Goal: Check status

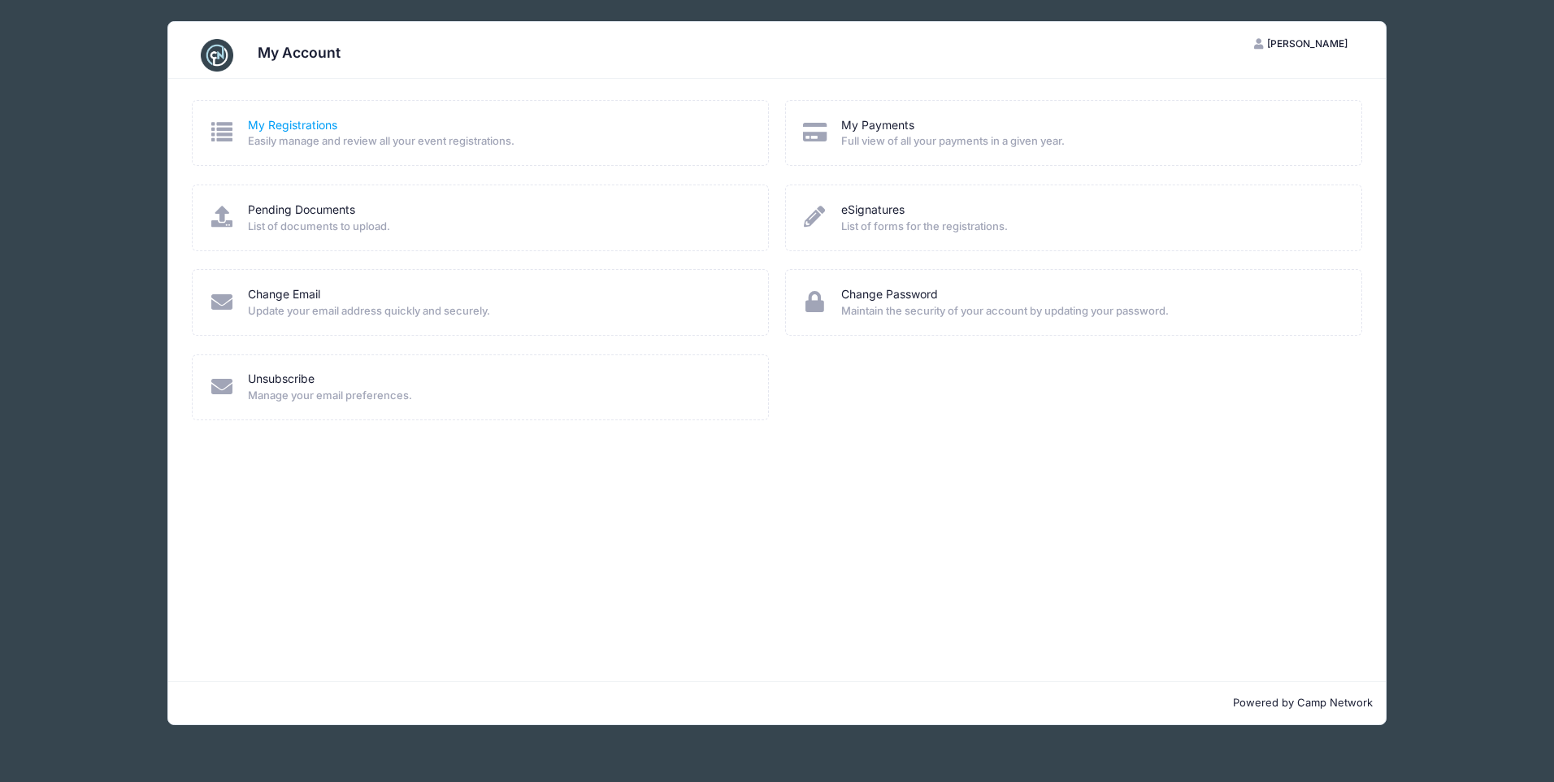
click at [320, 128] on link "My Registrations" at bounding box center [292, 125] width 89 height 17
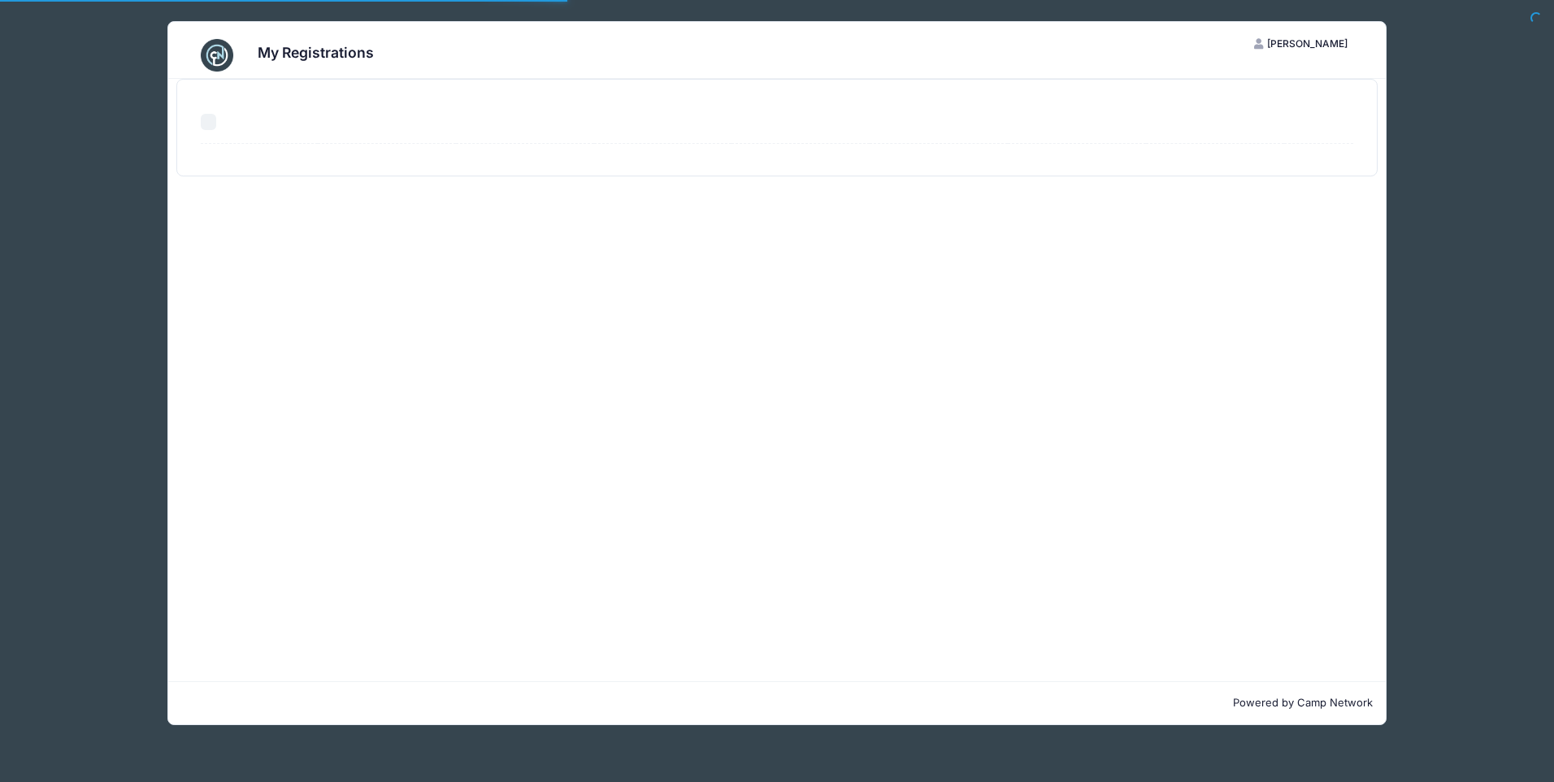
select select "50"
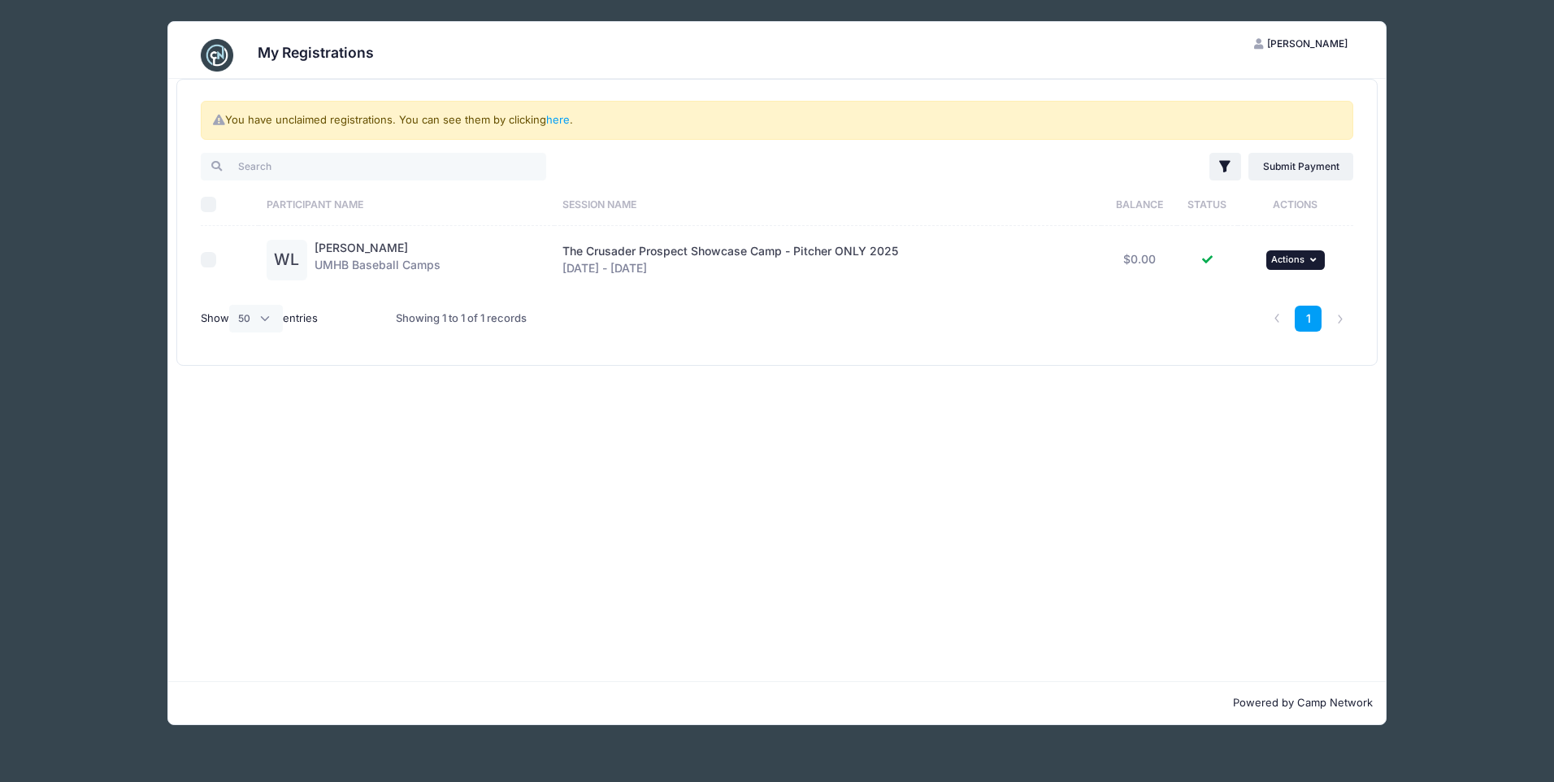
click at [1311, 255] on icon "button" at bounding box center [1315, 259] width 10 height 9
click at [848, 289] on td "The Crusader Prospect Showcase Camp - Pitcher ONLY 2025 Oct 26 - Oct 26, 2025" at bounding box center [827, 259] width 547 height 67
click at [562, 123] on link "here" at bounding box center [558, 119] width 24 height 13
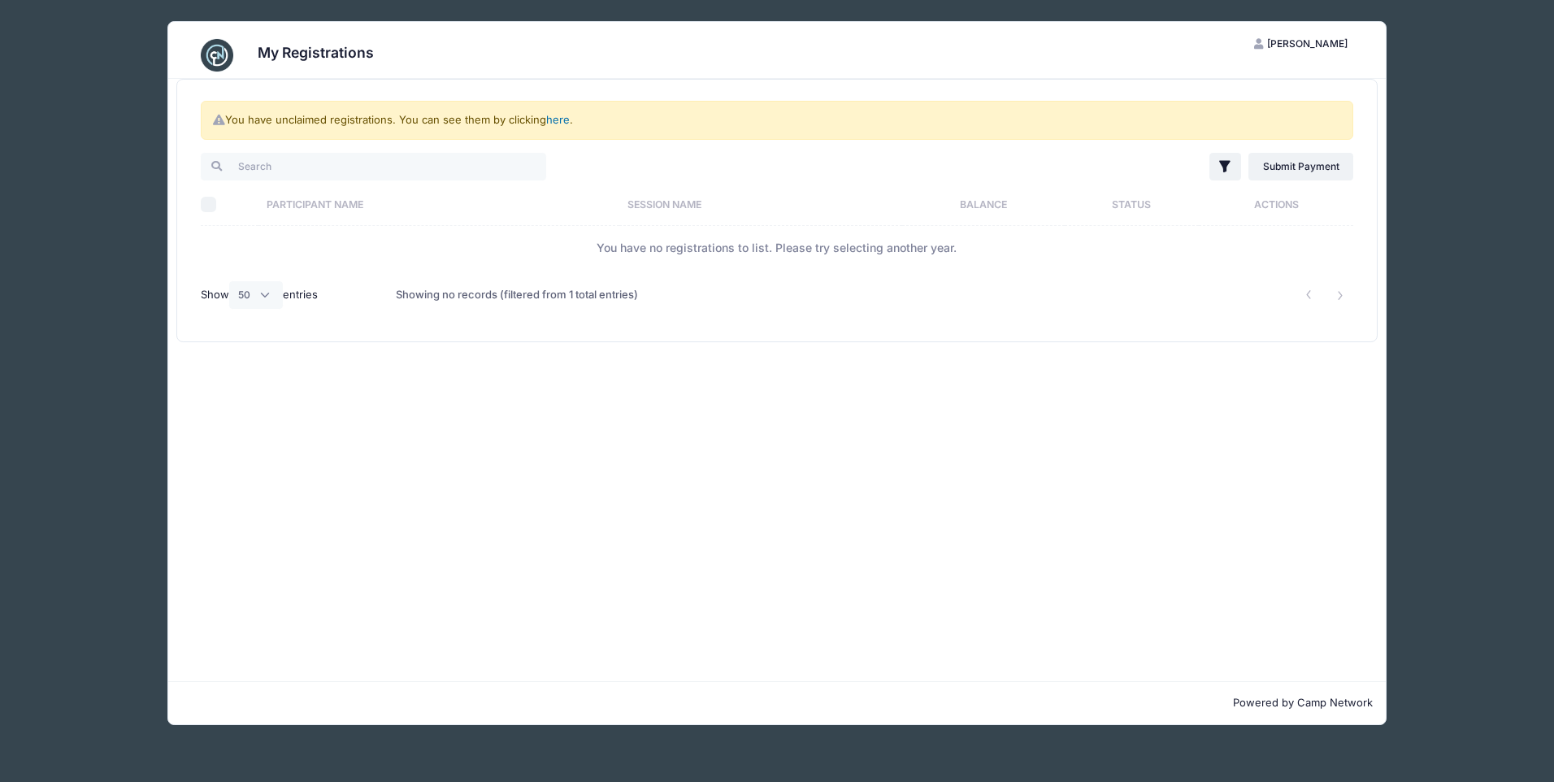
click at [565, 117] on link "here" at bounding box center [558, 119] width 24 height 13
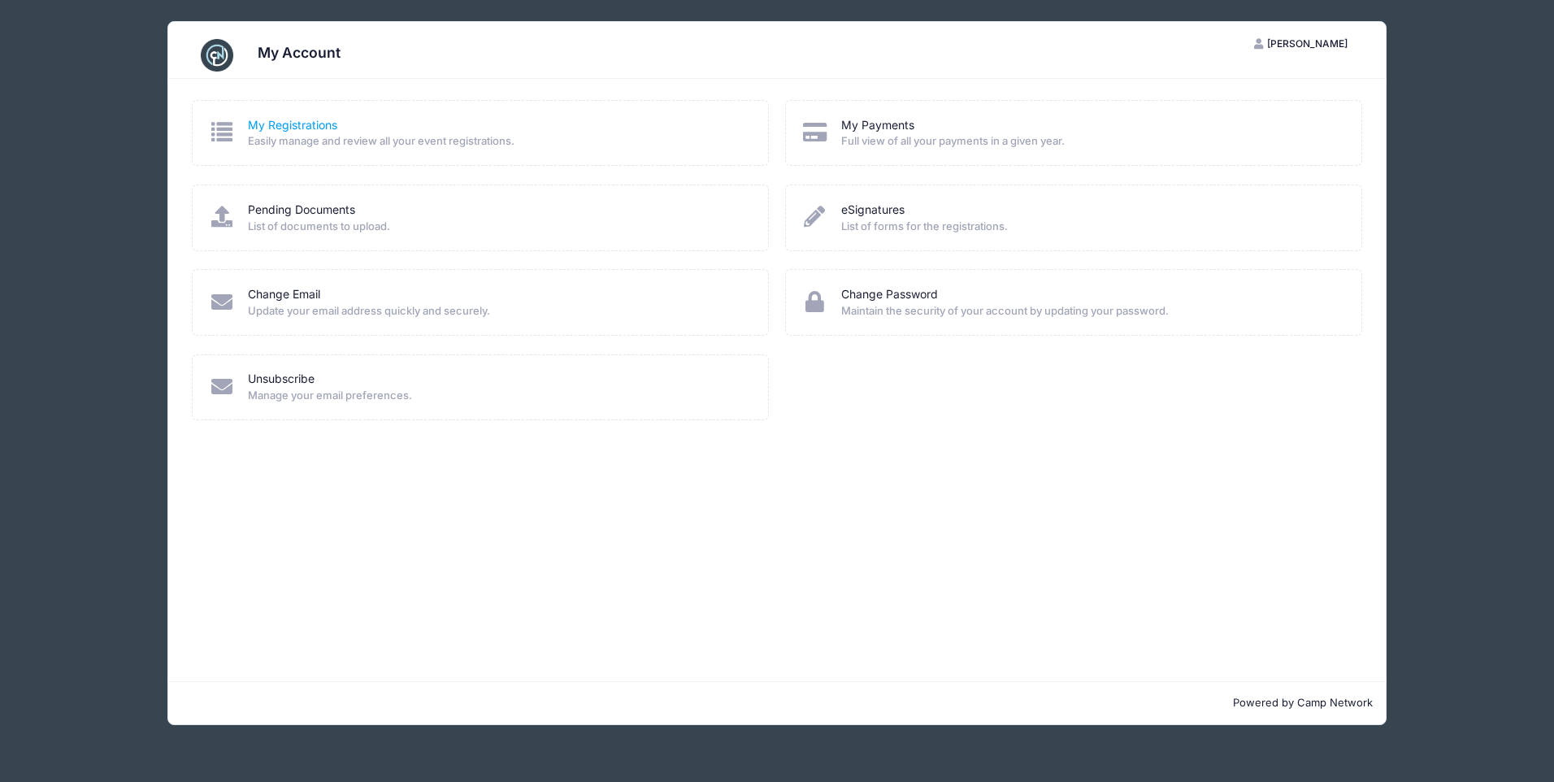
click at [286, 121] on link "My Registrations" at bounding box center [292, 125] width 89 height 17
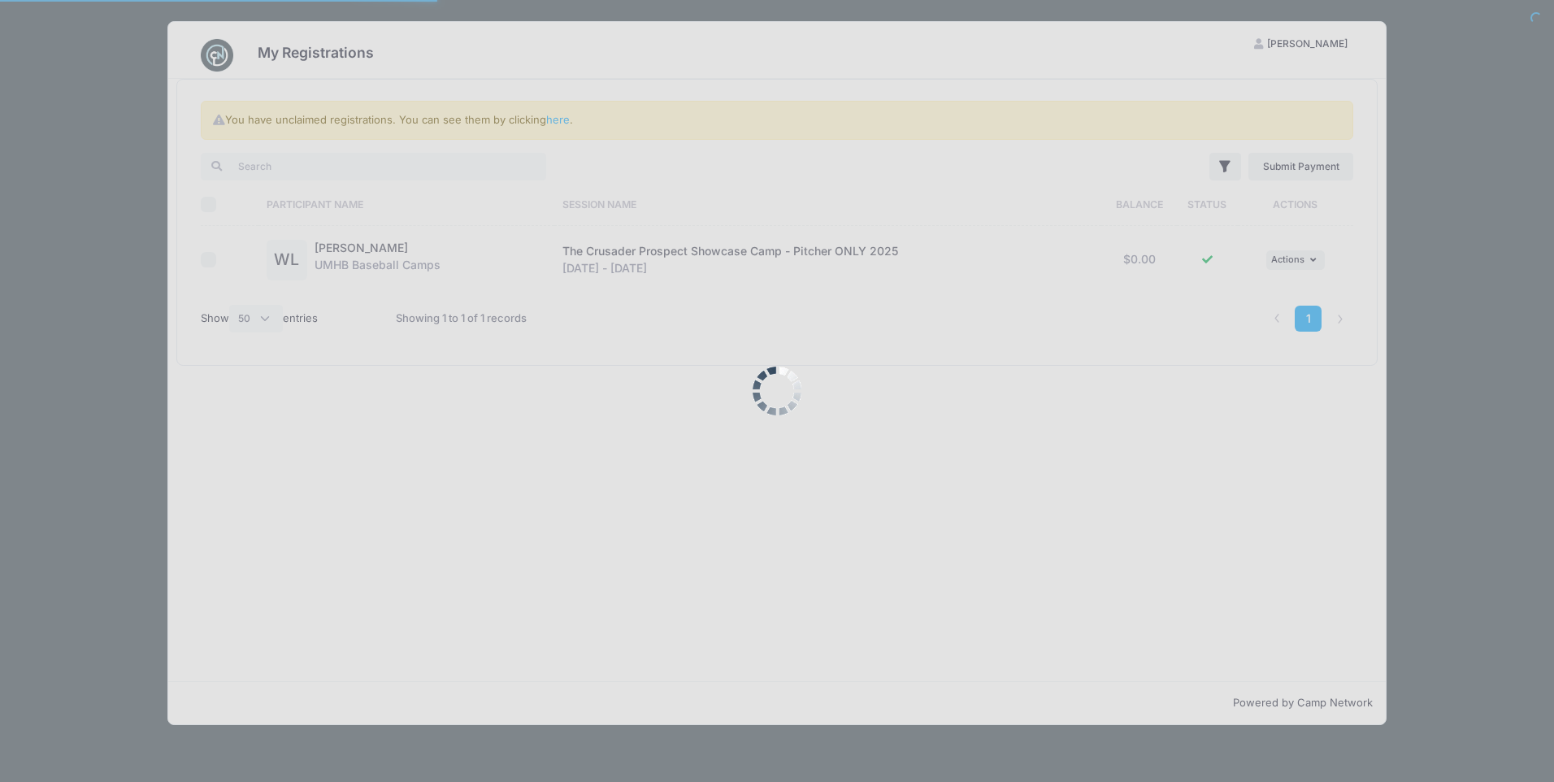
select select "50"
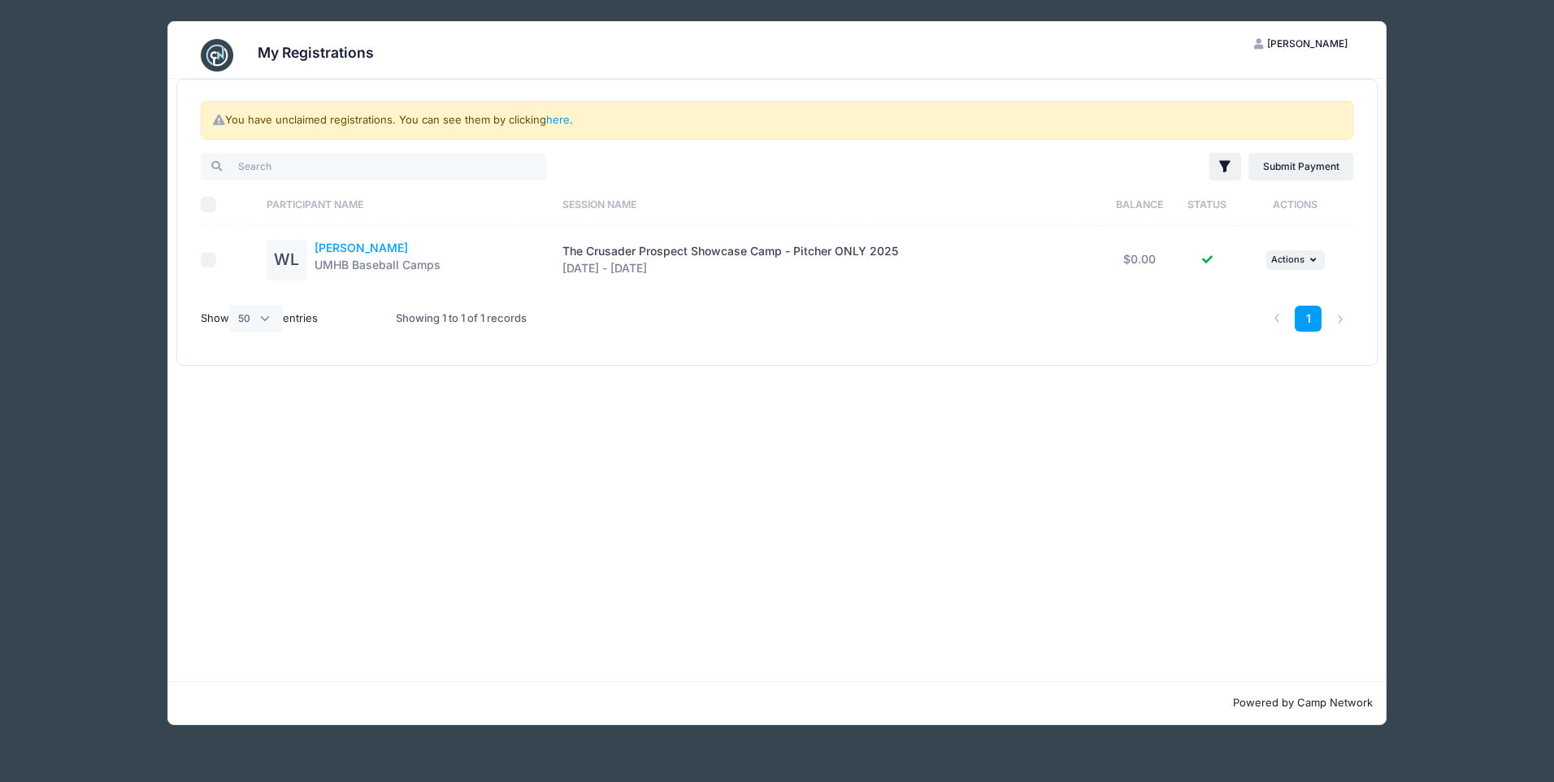
click at [356, 249] on link "[PERSON_NAME]" at bounding box center [360, 248] width 93 height 14
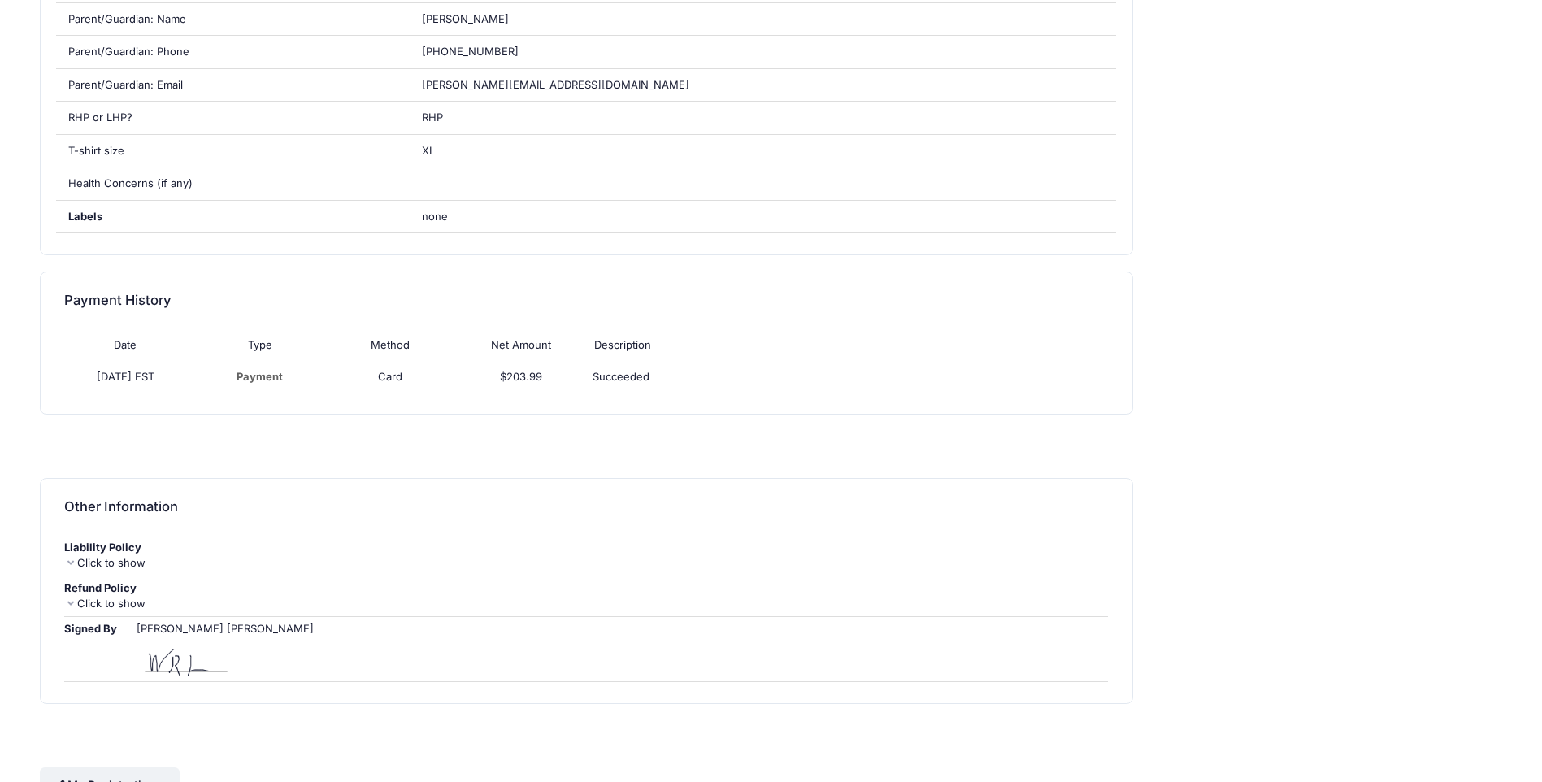
scroll to position [791, 0]
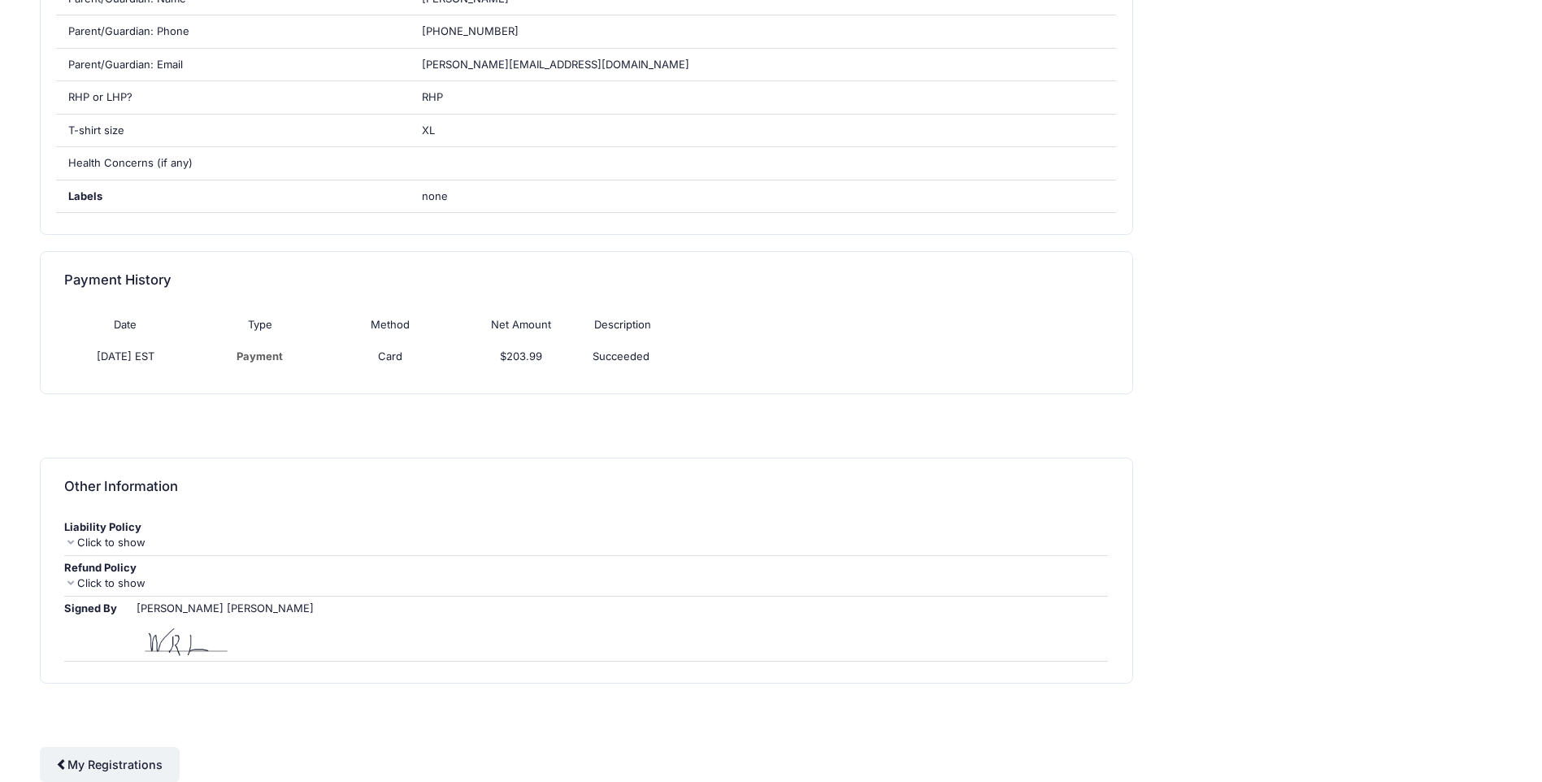
click at [100, 582] on div "Click to show" at bounding box center [586, 583] width 1044 height 16
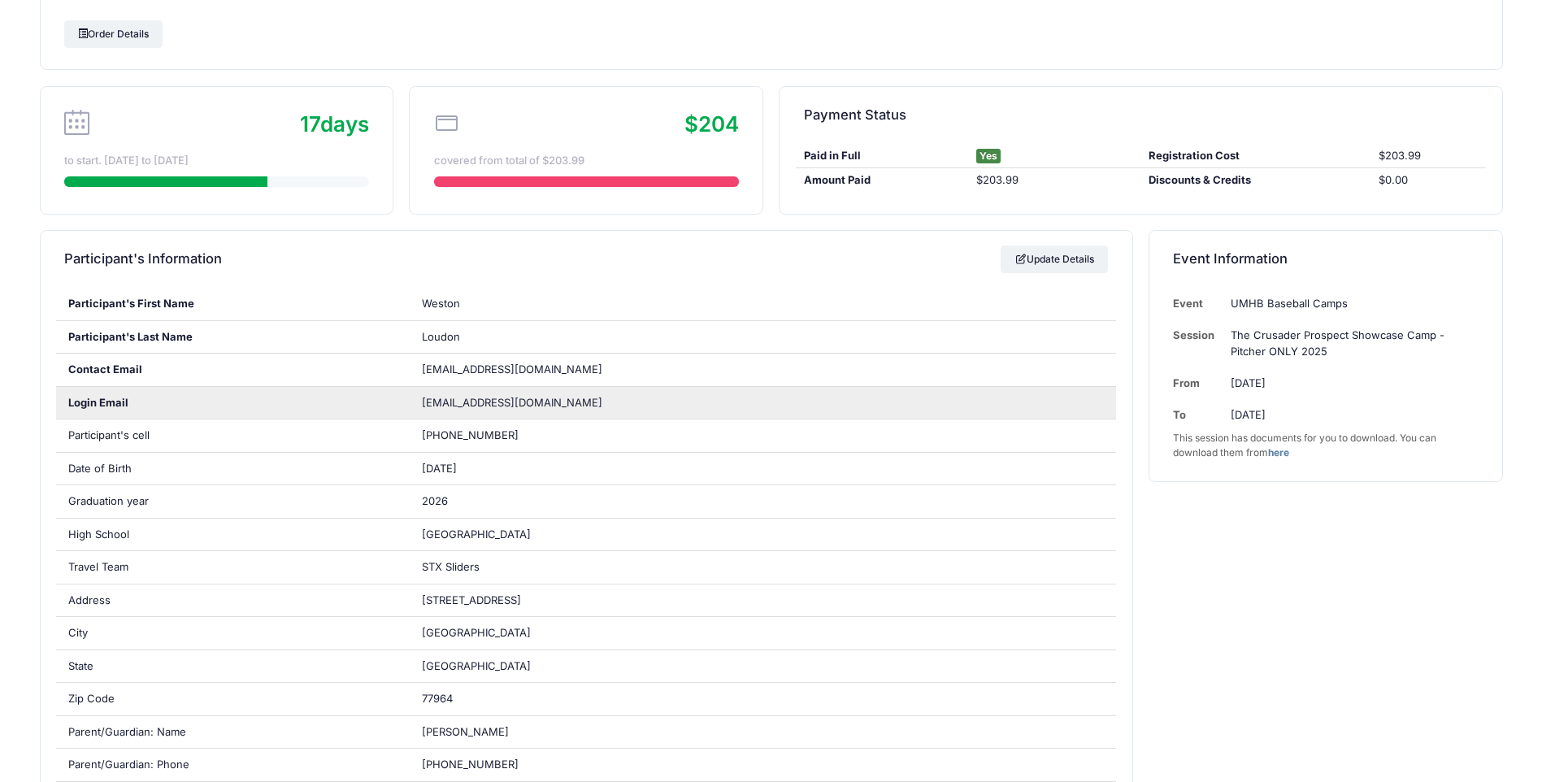
scroll to position [10, 0]
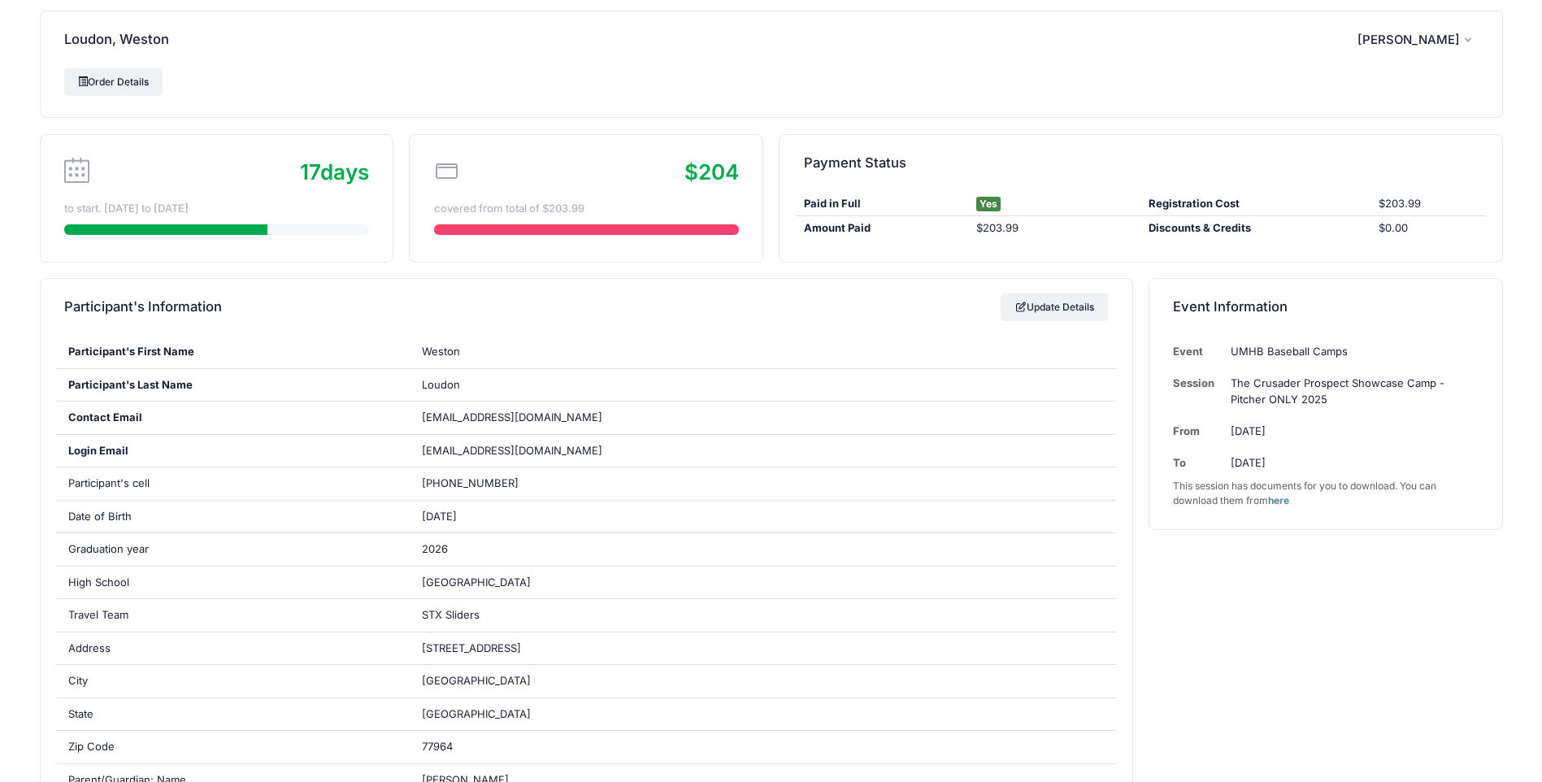
click at [1282, 501] on link "here" at bounding box center [1278, 500] width 21 height 12
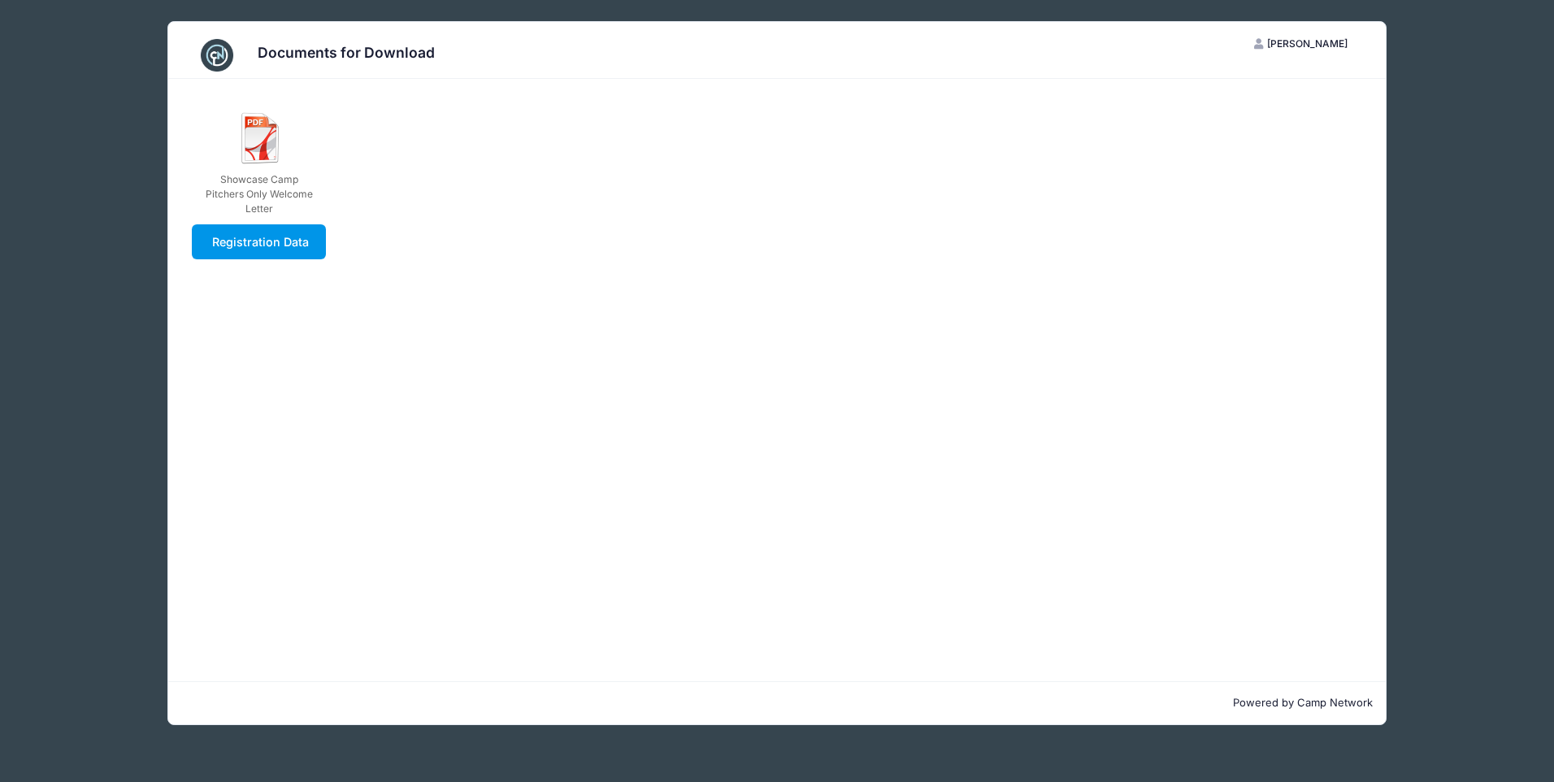
click at [251, 236] on link "Registration Data" at bounding box center [259, 241] width 134 height 35
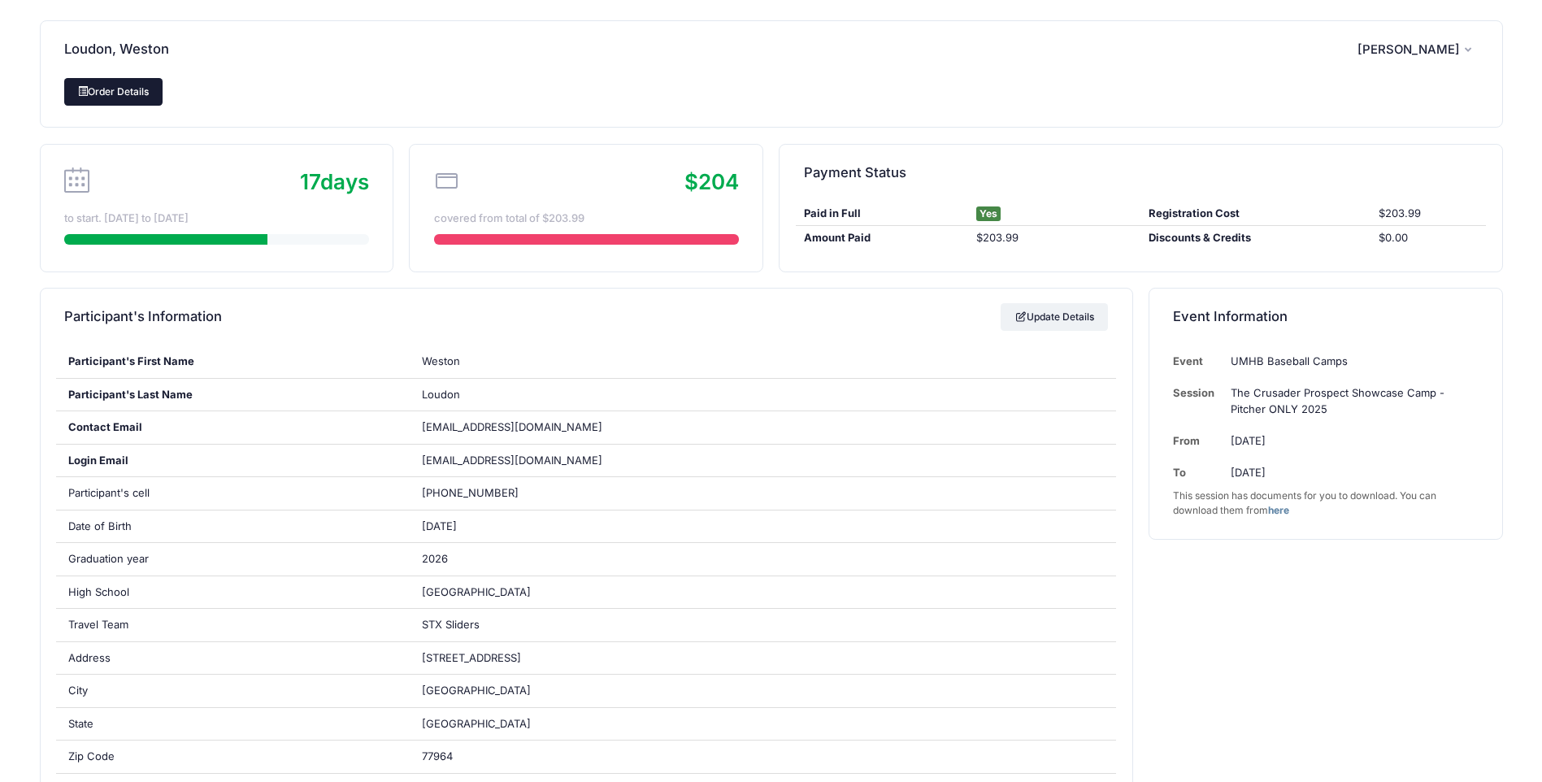
click at [122, 97] on link "Order Details" at bounding box center [113, 92] width 99 height 28
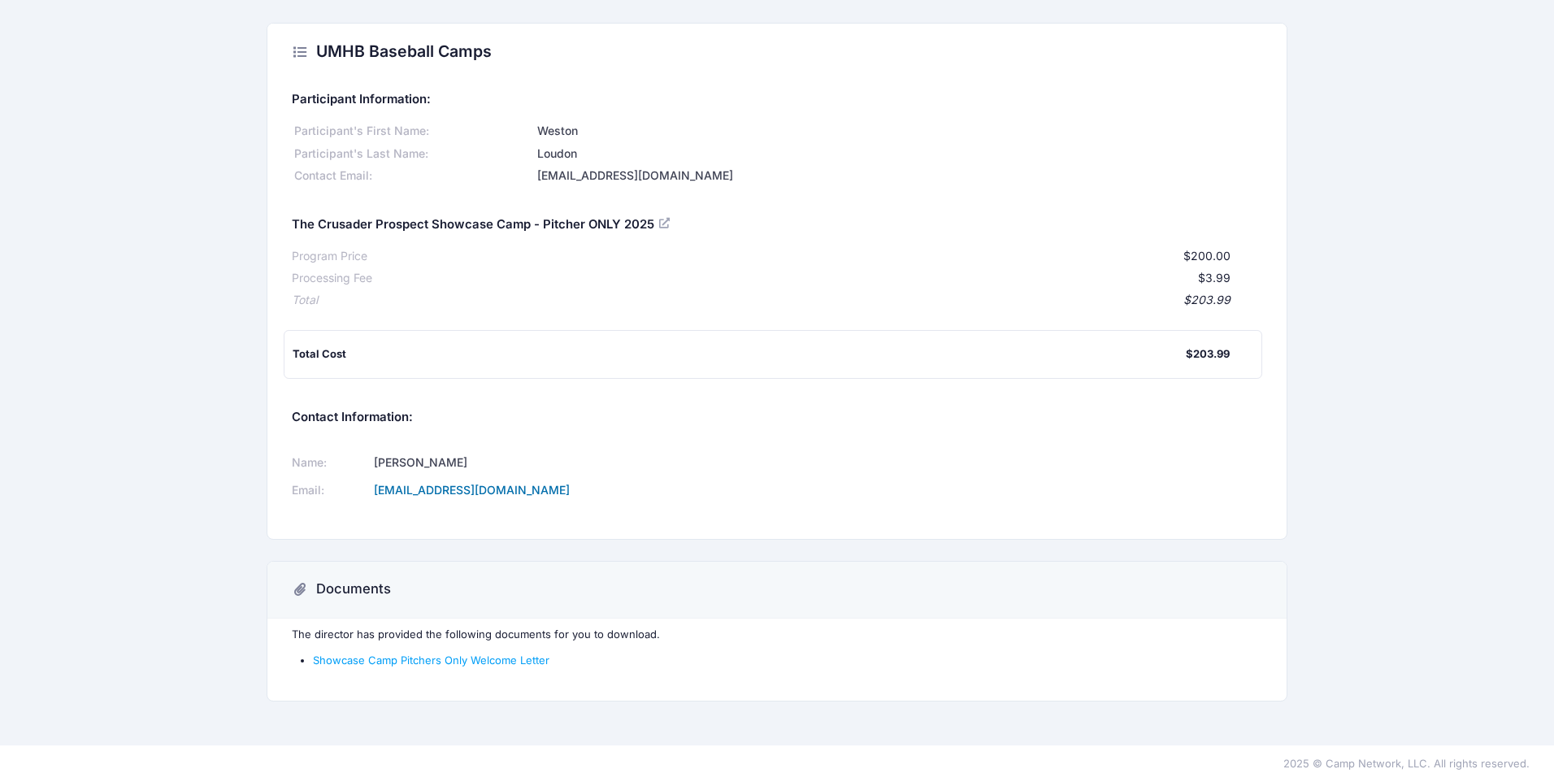
click at [496, 488] on link "mstawski@umhb.edu" at bounding box center [472, 490] width 196 height 14
click at [665, 223] on icon at bounding box center [665, 223] width 13 height 0
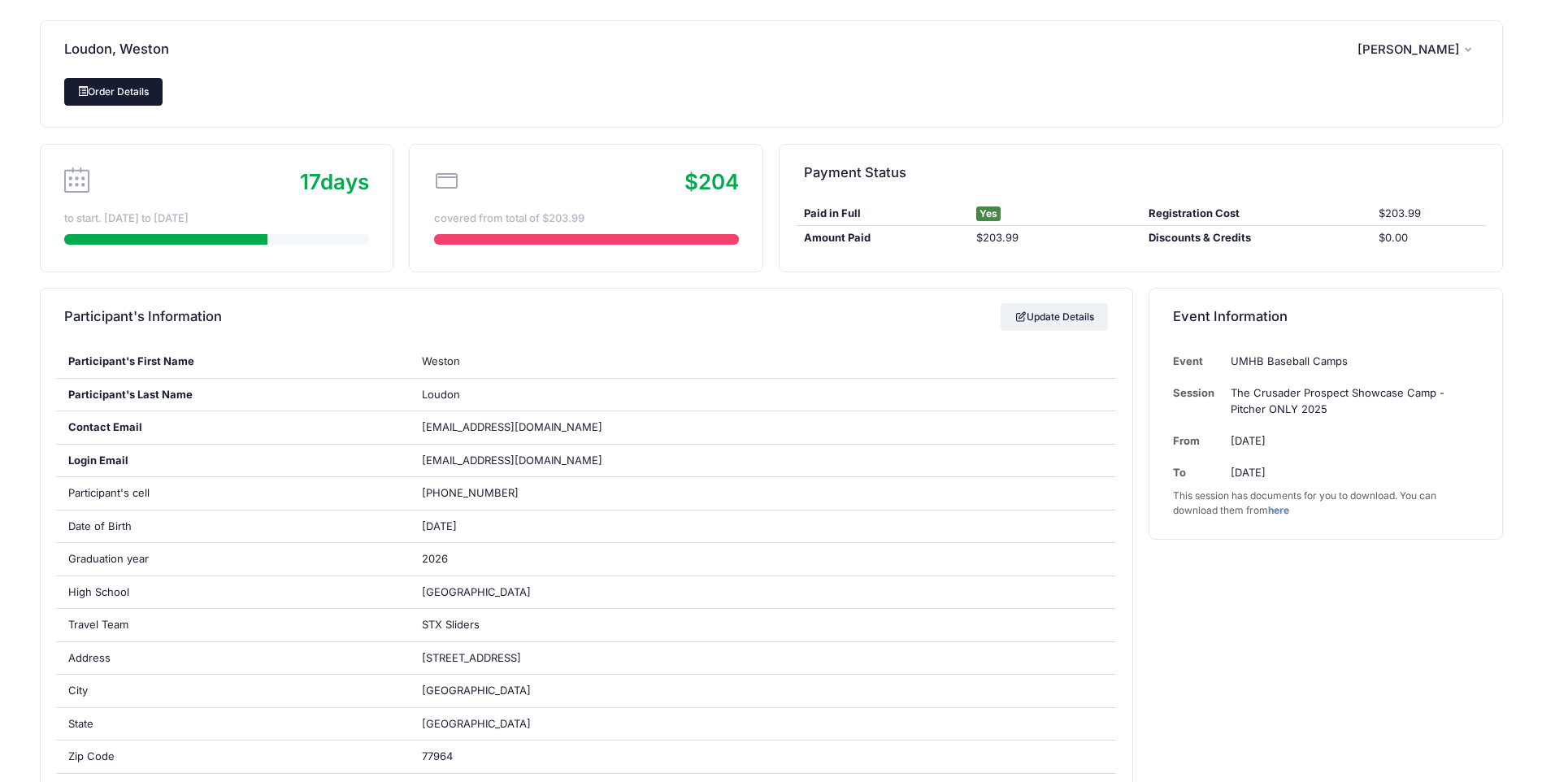
click at [115, 85] on link "Order Details" at bounding box center [113, 92] width 99 height 28
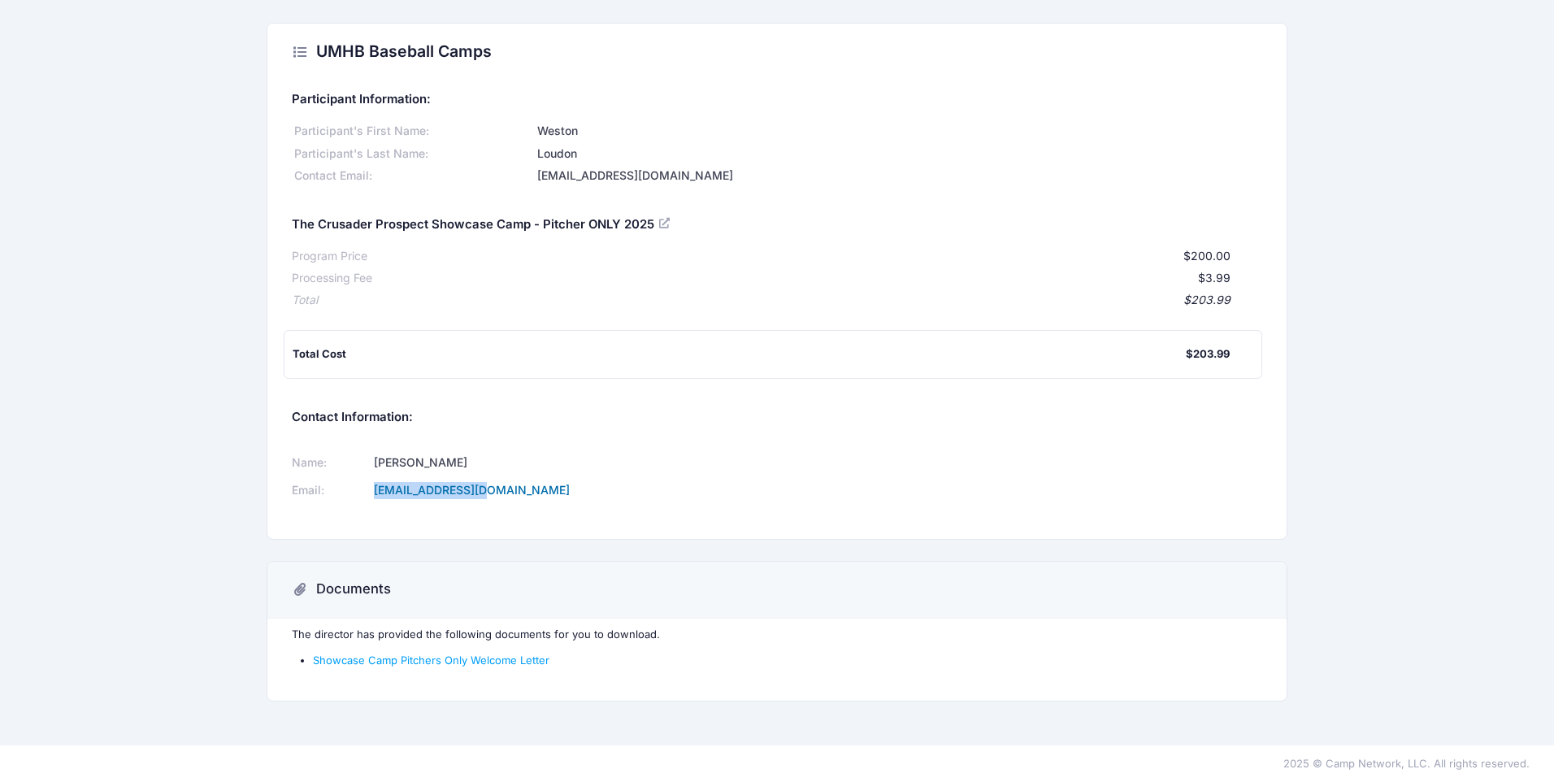
drag, startPoint x: 539, startPoint y: 487, endPoint x: 415, endPoint y: 496, distance: 123.8
click at [415, 496] on td "mstawski@umhb.edu" at bounding box center [562, 491] width 387 height 28
copy link "mstawski@umhb.edu"
